Goal: Navigation & Orientation: Go to known website

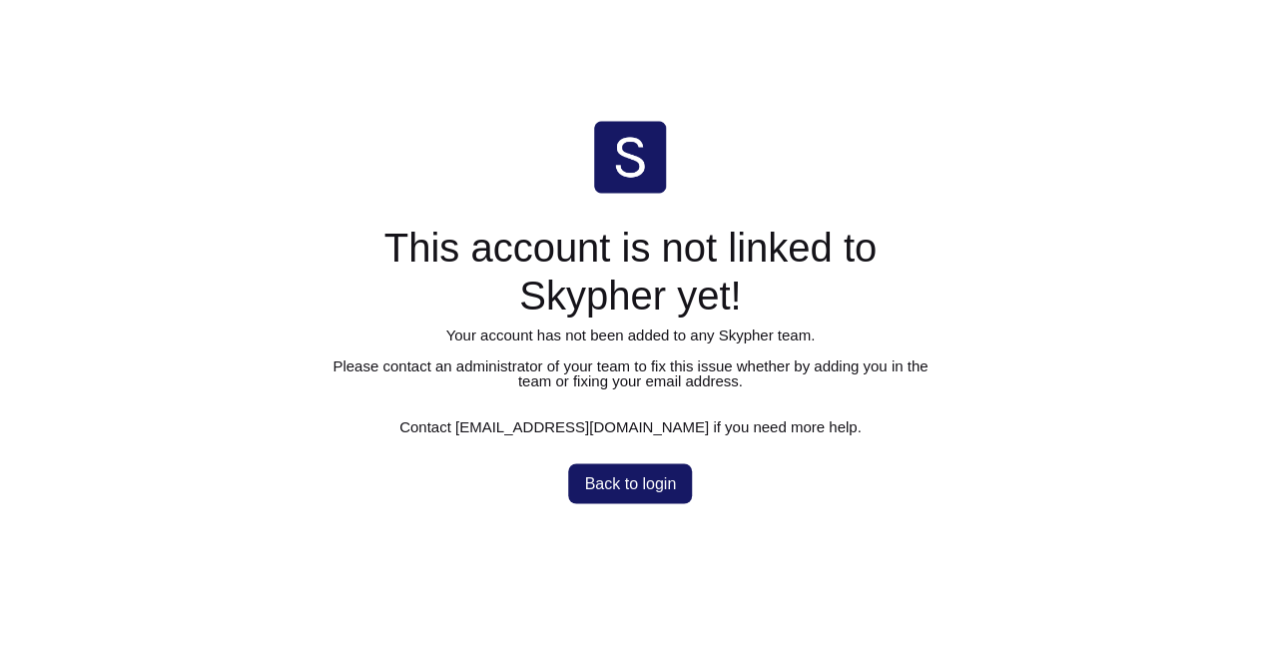
click at [610, 487] on span "Back to login" at bounding box center [631, 484] width 92 height 16
click at [634, 482] on span "Back to login" at bounding box center [631, 484] width 92 height 16
